Goal: Transaction & Acquisition: Purchase product/service

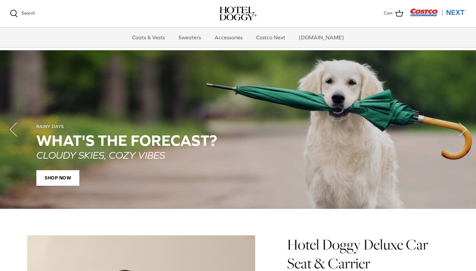
scroll to position [443, 0]
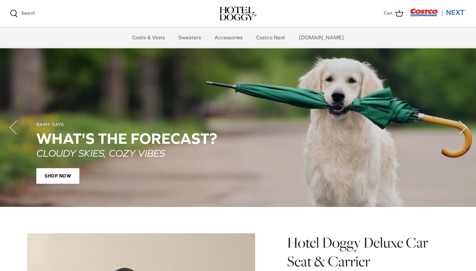
click at [464, 126] on polyline "Next" at bounding box center [462, 127] width 7 height 13
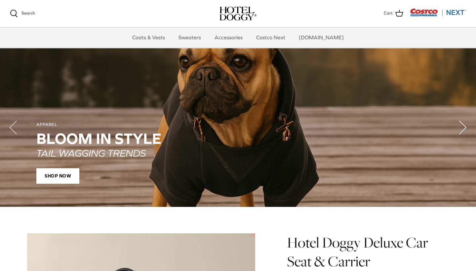
click at [464, 126] on polyline "Next" at bounding box center [462, 127] width 7 height 13
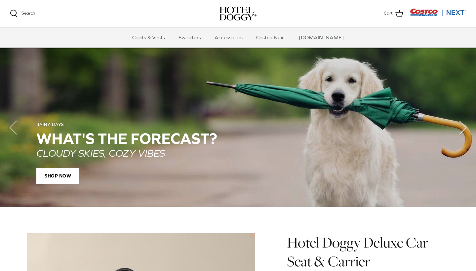
click at [464, 126] on polyline "Next" at bounding box center [462, 127] width 7 height 13
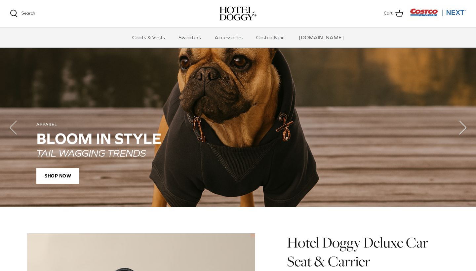
click at [464, 126] on polyline "Next" at bounding box center [462, 127] width 7 height 13
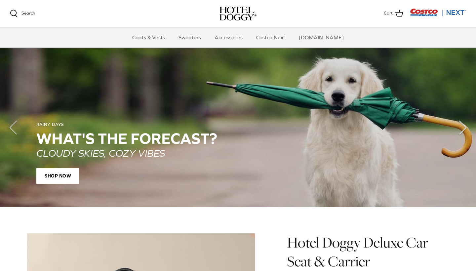
click at [464, 126] on polyline "Next" at bounding box center [462, 127] width 7 height 13
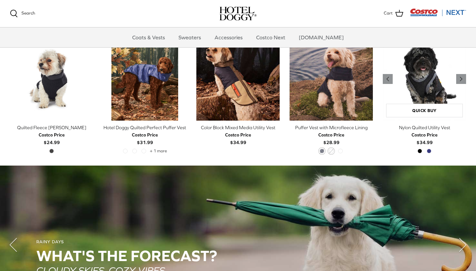
scroll to position [326, 0]
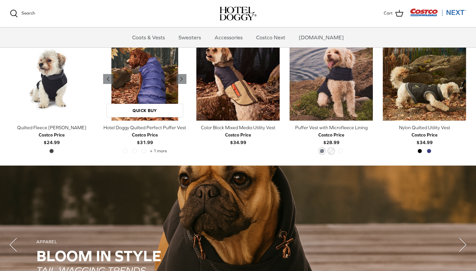
click at [141, 77] on img "Hotel Doggy Quilted Perfect Puffer Vest" at bounding box center [144, 78] width 83 height 83
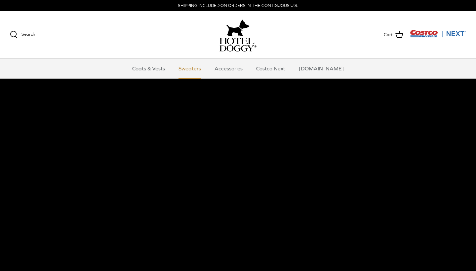
click at [199, 69] on link "Sweaters" at bounding box center [190, 68] width 34 height 20
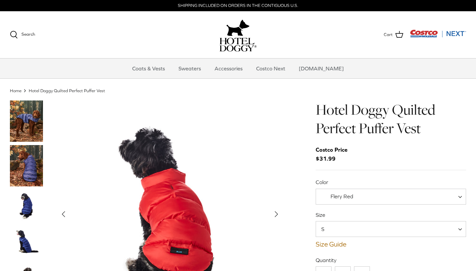
click at [29, 167] on img "Thumbnail Link" at bounding box center [26, 165] width 33 height 41
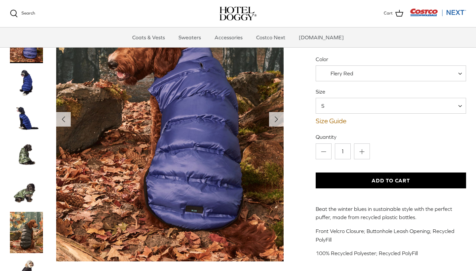
scroll to position [62, 0]
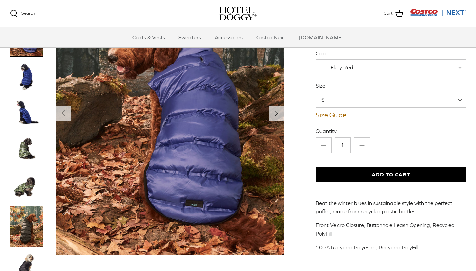
click at [28, 84] on img "Thumbnail Link" at bounding box center [26, 76] width 33 height 33
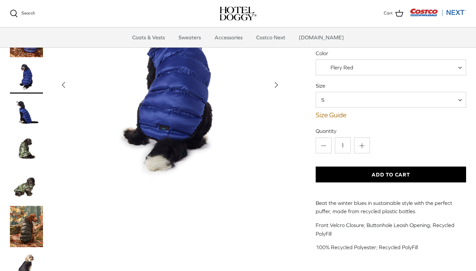
click at [26, 112] on img "Thumbnail Link" at bounding box center [26, 113] width 33 height 33
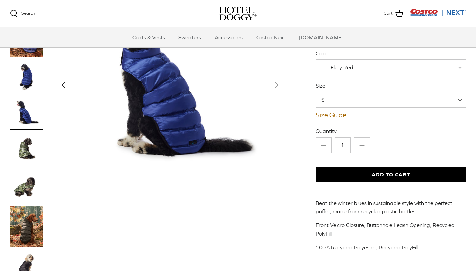
click at [23, 138] on img "Thumbnail Link" at bounding box center [26, 149] width 33 height 33
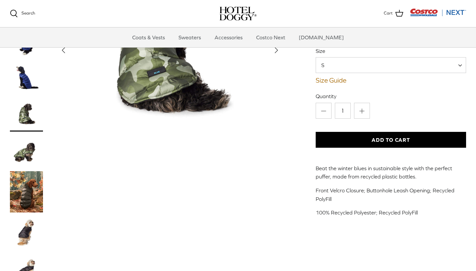
scroll to position [97, 0]
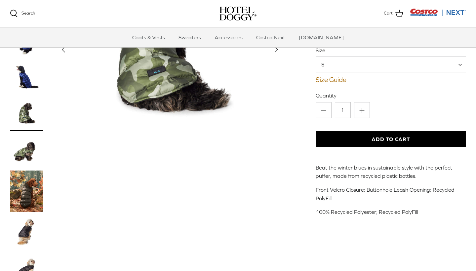
click at [25, 146] on img "Thumbnail Link" at bounding box center [26, 150] width 33 height 33
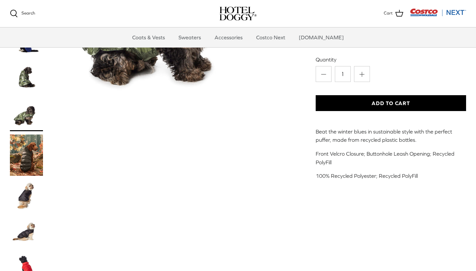
scroll to position [134, 0]
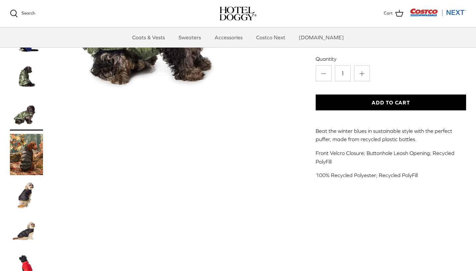
click at [25, 146] on img "Thumbnail Link" at bounding box center [26, 154] width 33 height 41
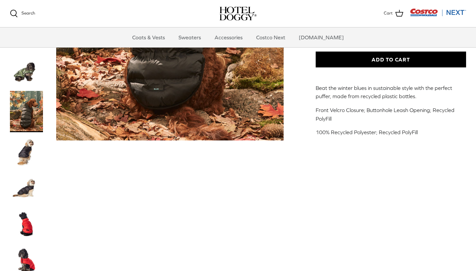
scroll to position [178, 0]
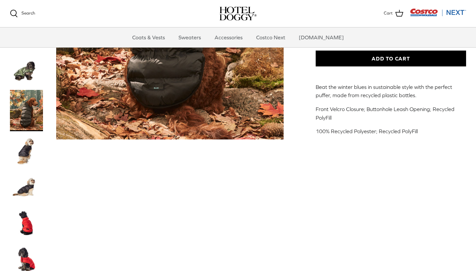
click at [25, 146] on img "Thumbnail Link" at bounding box center [26, 150] width 33 height 33
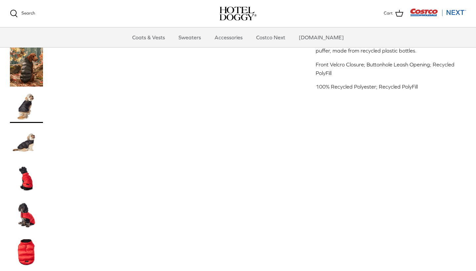
click at [25, 146] on img "Thumbnail Link" at bounding box center [26, 142] width 33 height 33
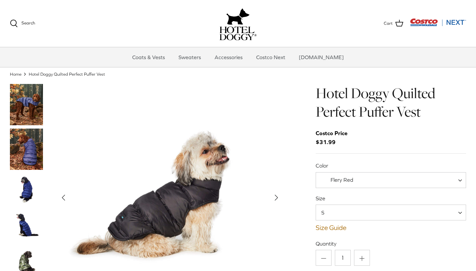
scroll to position [18, 0]
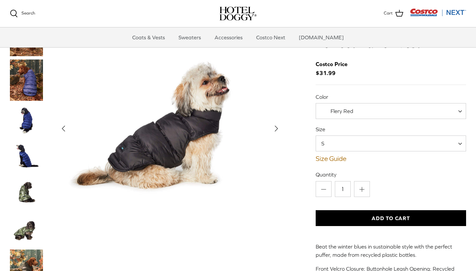
click at [372, 106] on span "Flery Red" at bounding box center [391, 111] width 150 height 16
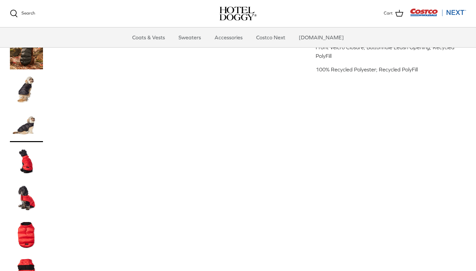
scroll to position [241, 0]
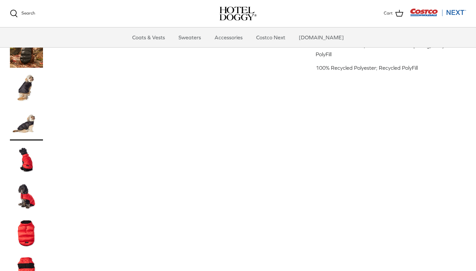
click at [30, 160] on img "Thumbnail Link" at bounding box center [26, 160] width 33 height 33
click at [29, 195] on img "Thumbnail Link" at bounding box center [26, 196] width 33 height 33
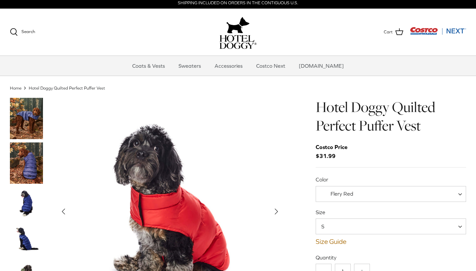
scroll to position [0, 0]
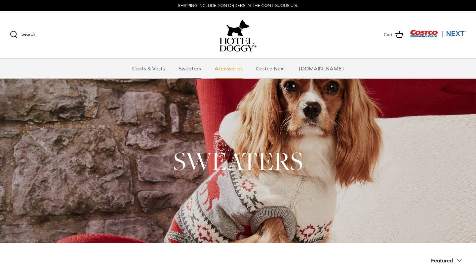
click at [234, 71] on link "Accessories" at bounding box center [229, 68] width 40 height 20
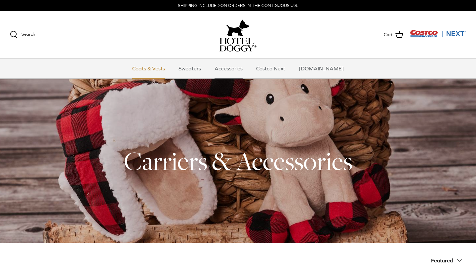
click at [155, 70] on link "Coats & Vests" at bounding box center [148, 68] width 45 height 20
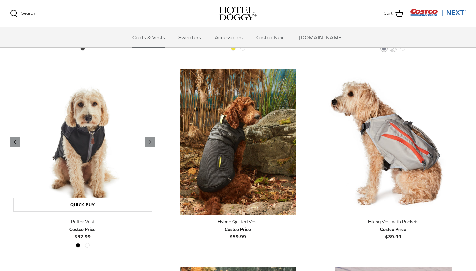
scroll to position [1117, 0]
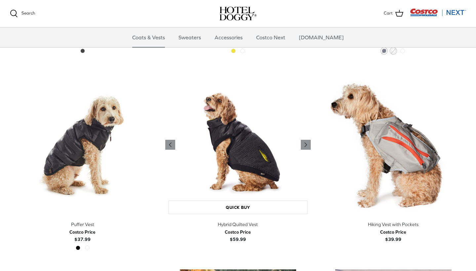
click at [266, 140] on img "Hybrid Quilted Vest" at bounding box center [237, 144] width 145 height 145
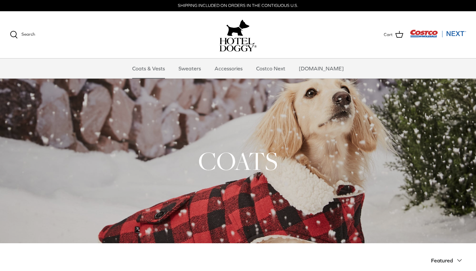
scroll to position [0, 0]
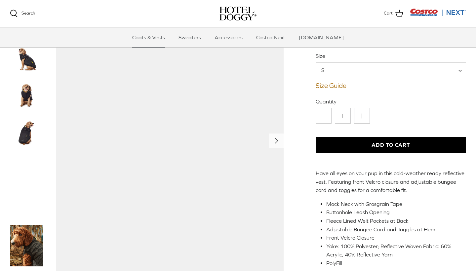
scroll to position [40, 0]
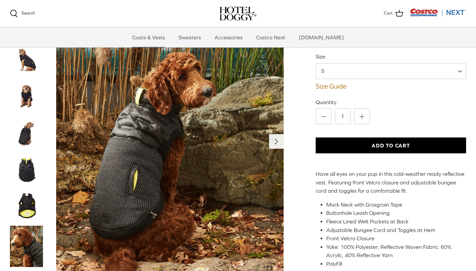
click at [274, 136] on icon "Right" at bounding box center [276, 141] width 11 height 11
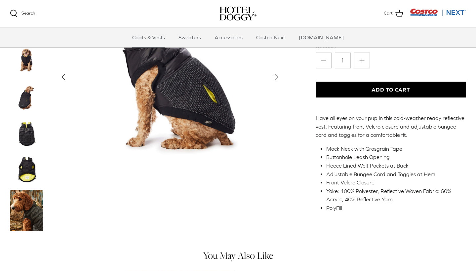
scroll to position [129, 0]
